Goal: Transaction & Acquisition: Purchase product/service

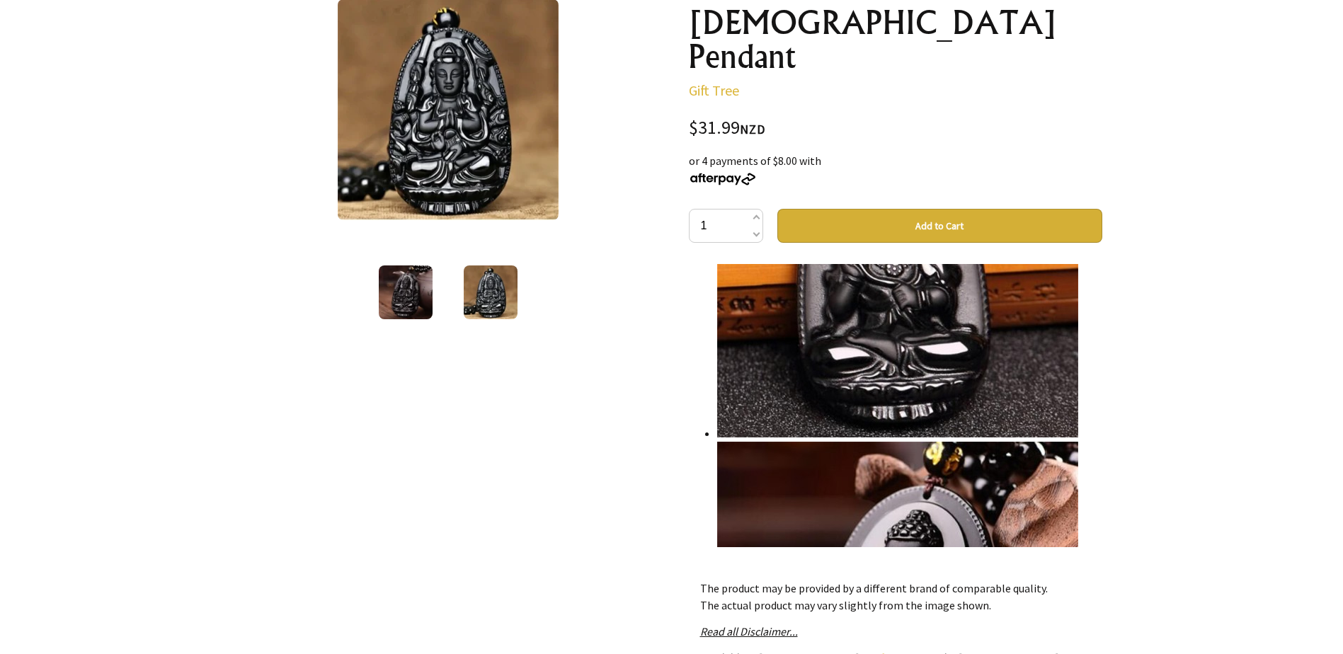
scroll to position [5522, 0]
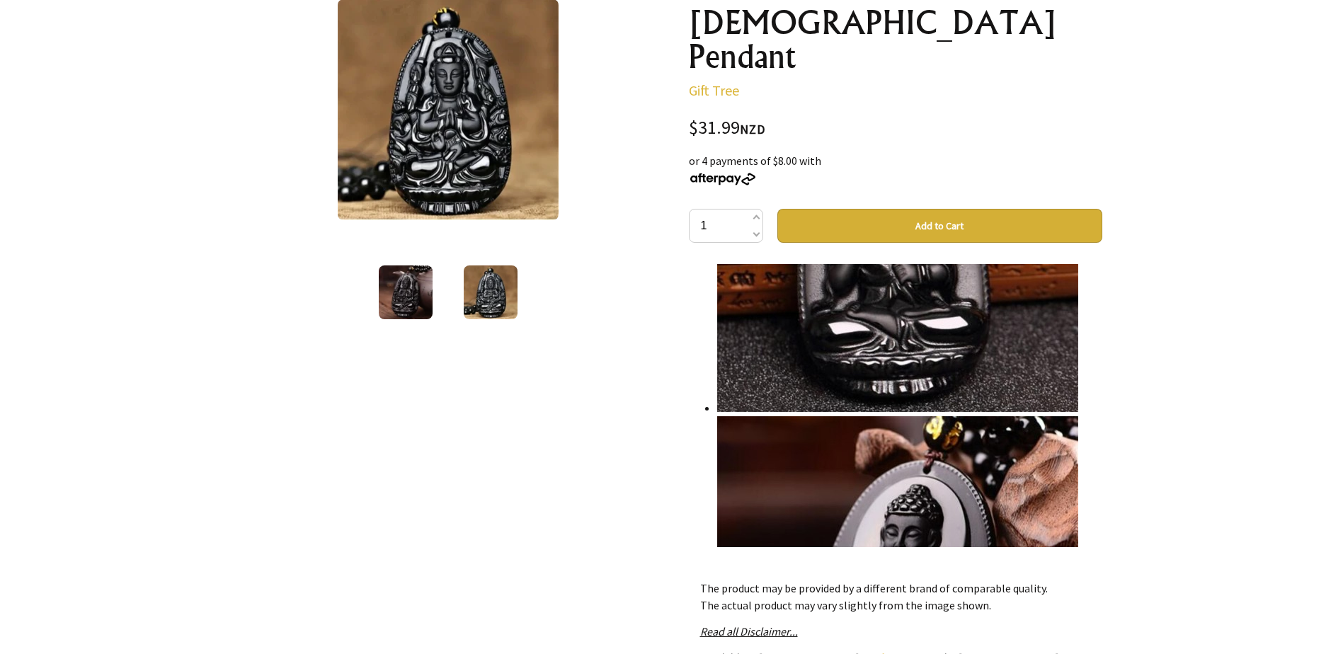
click at [481, 283] on img at bounding box center [491, 292] width 54 height 54
click at [388, 295] on img at bounding box center [406, 292] width 54 height 54
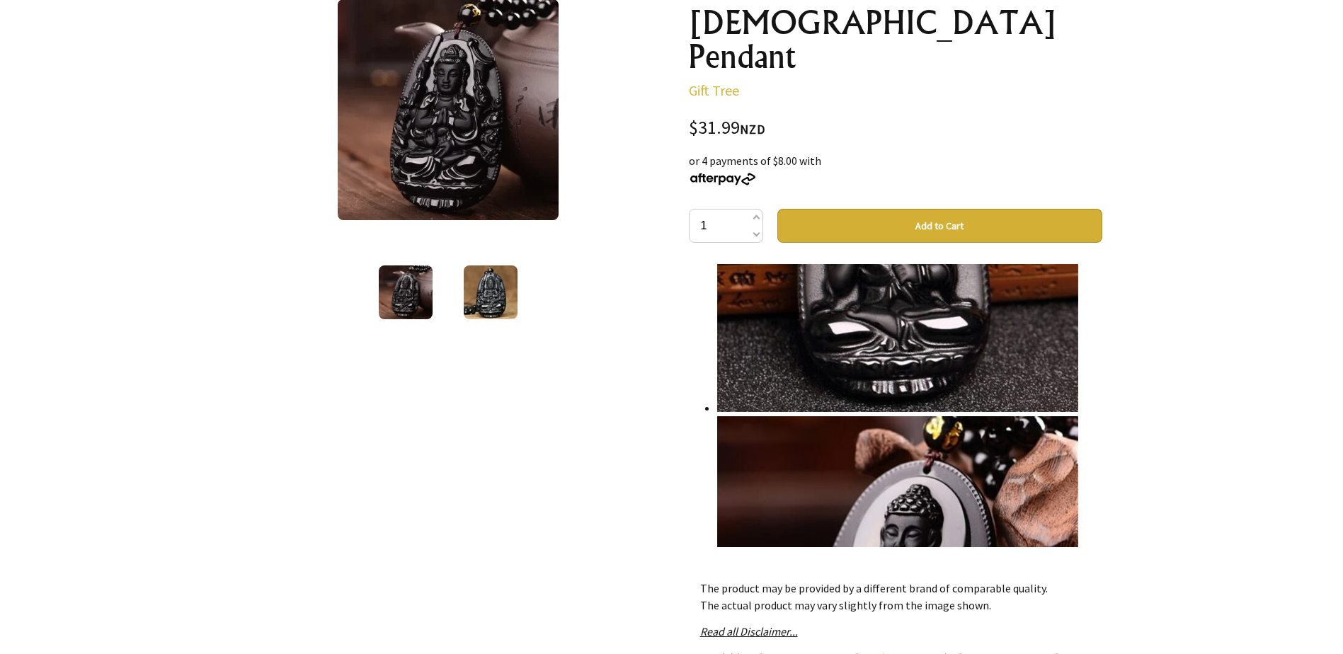
click at [498, 292] on img at bounding box center [491, 292] width 54 height 54
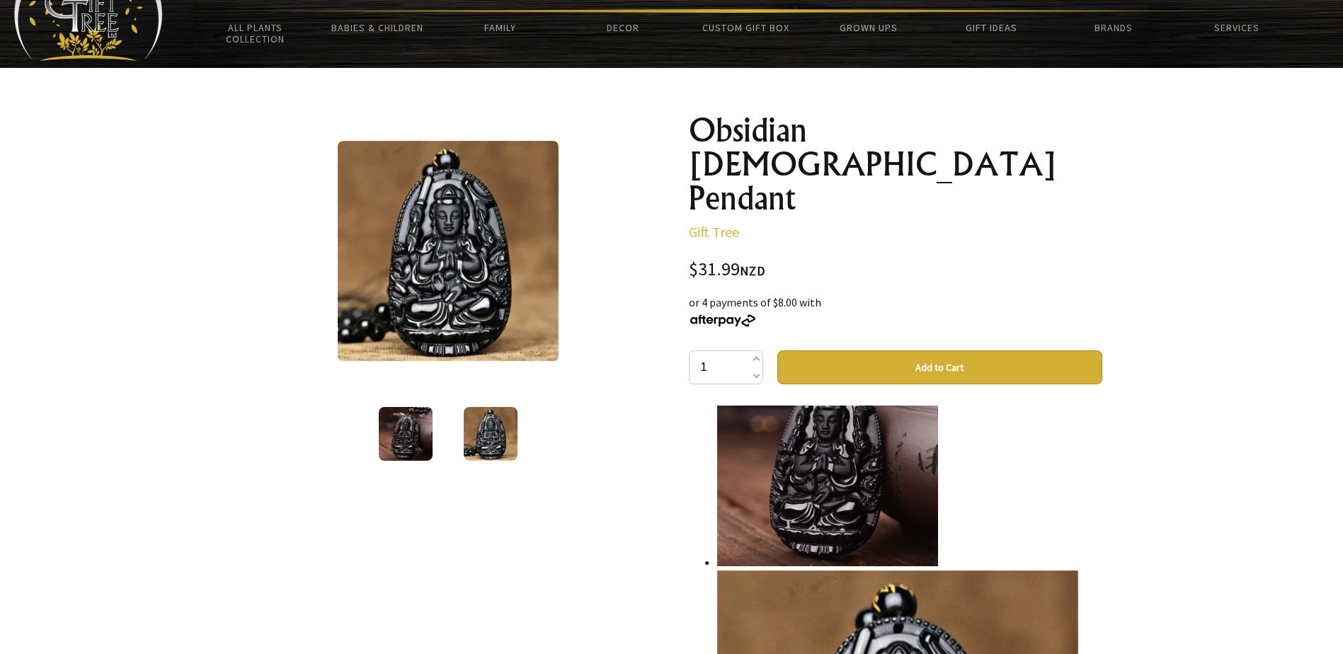
scroll to position [0, 0]
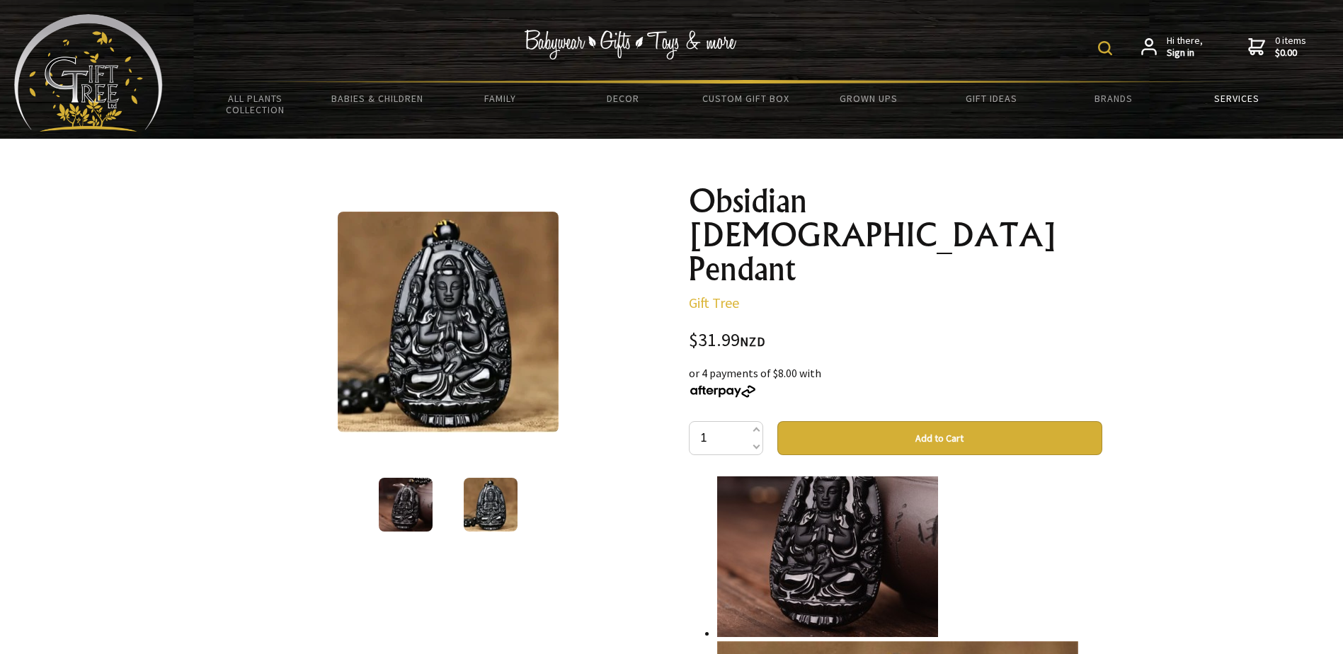
click at [1238, 98] on link "Services" at bounding box center [1236, 99] width 122 height 30
